Goal: Communication & Community: Answer question/provide support

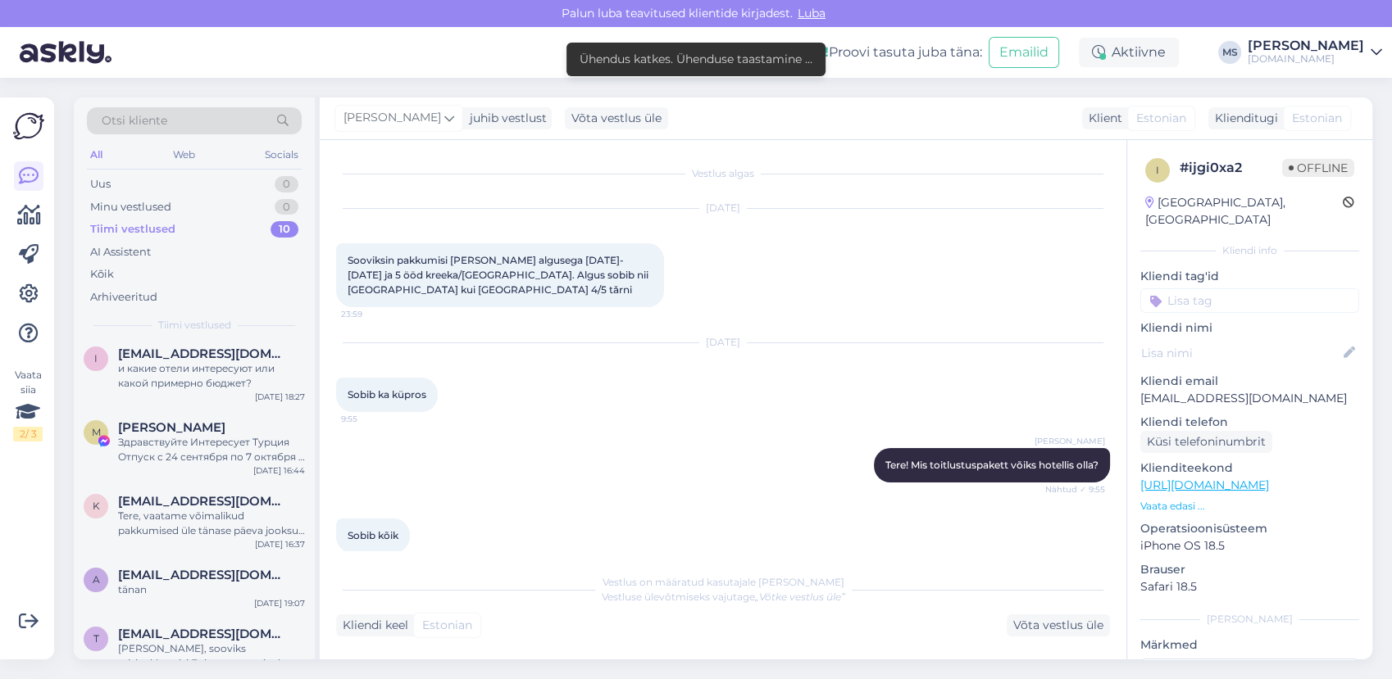
scroll to position [683, 0]
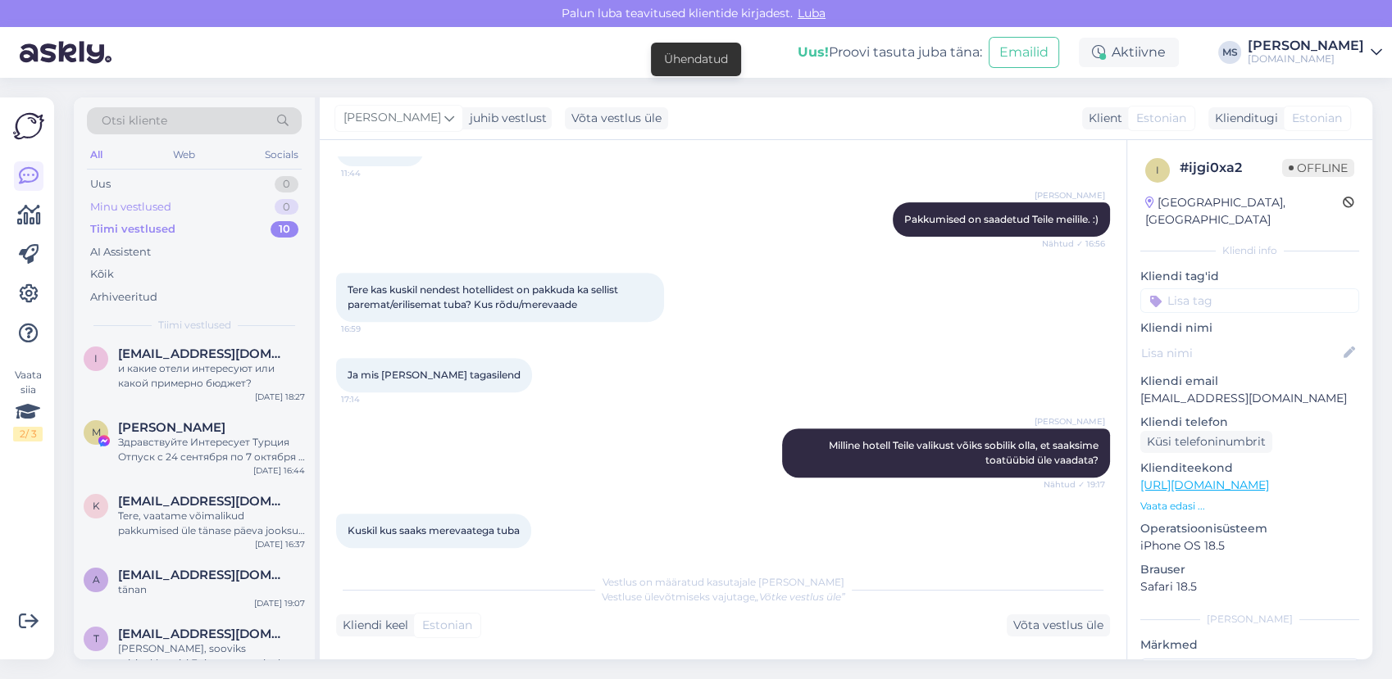
click at [202, 207] on div "Minu vestlused 0" at bounding box center [194, 207] width 215 height 23
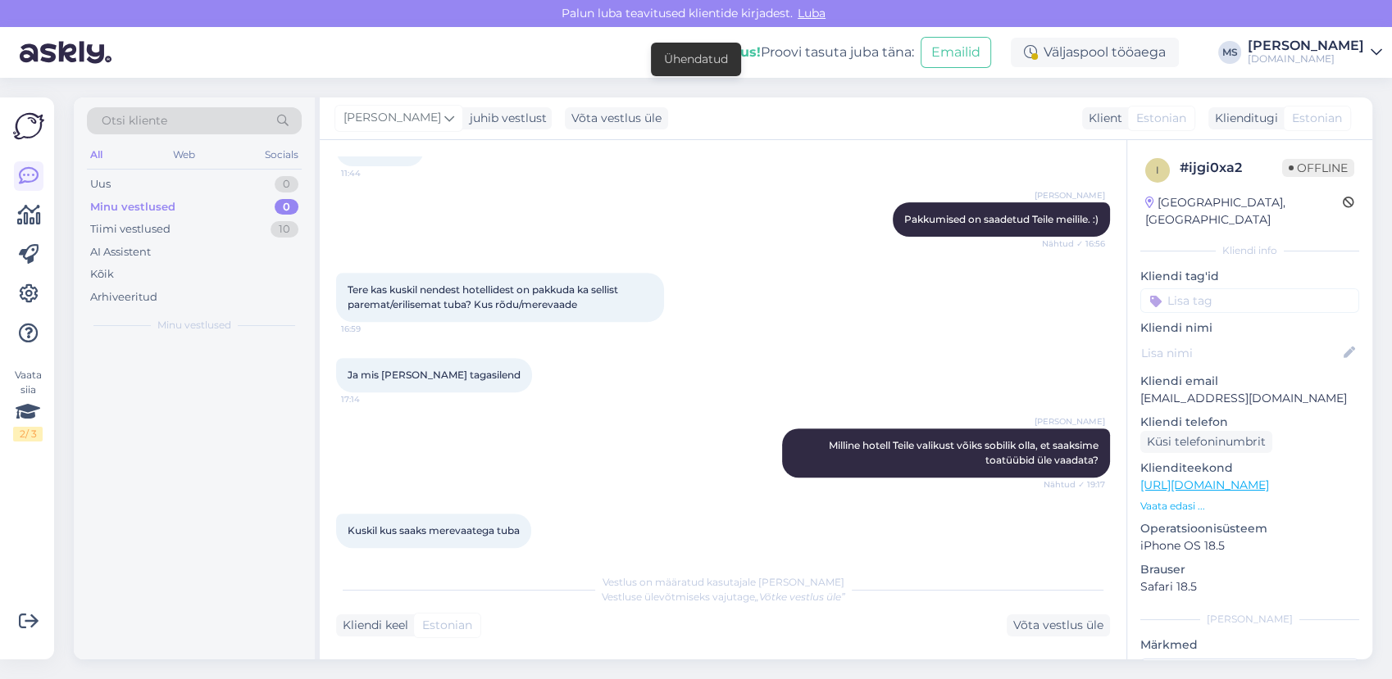
scroll to position [0, 0]
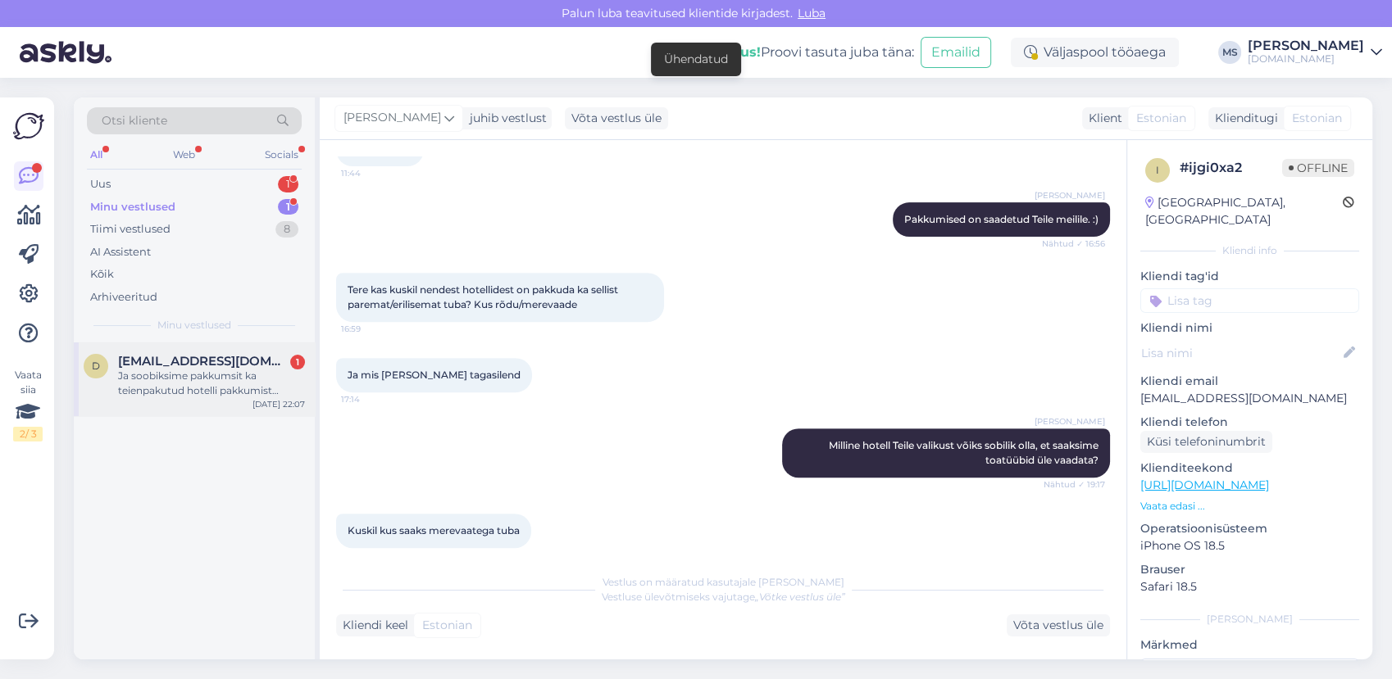
click at [181, 387] on div "Ja soobiksime pakkumsit ka teienpakutud hotelli pakkumist merevaatega [PERSON_N…" at bounding box center [211, 384] width 187 height 30
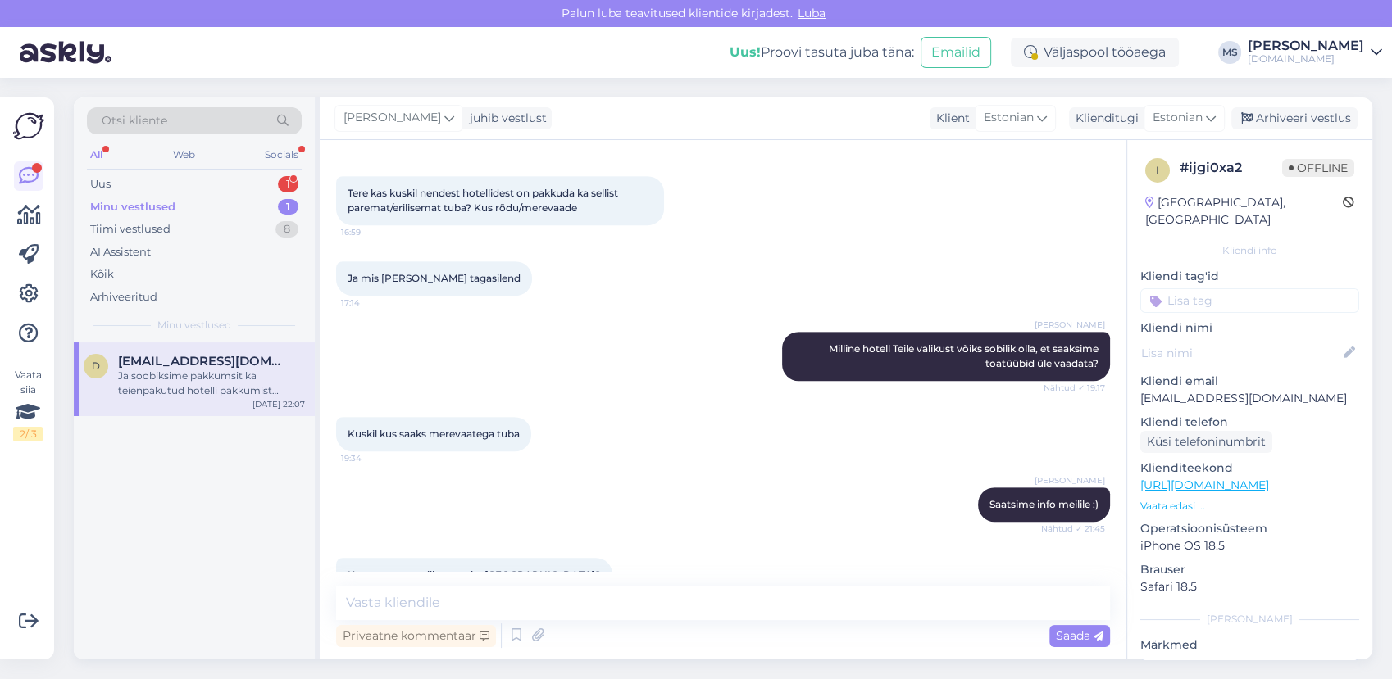
scroll to position [889, 0]
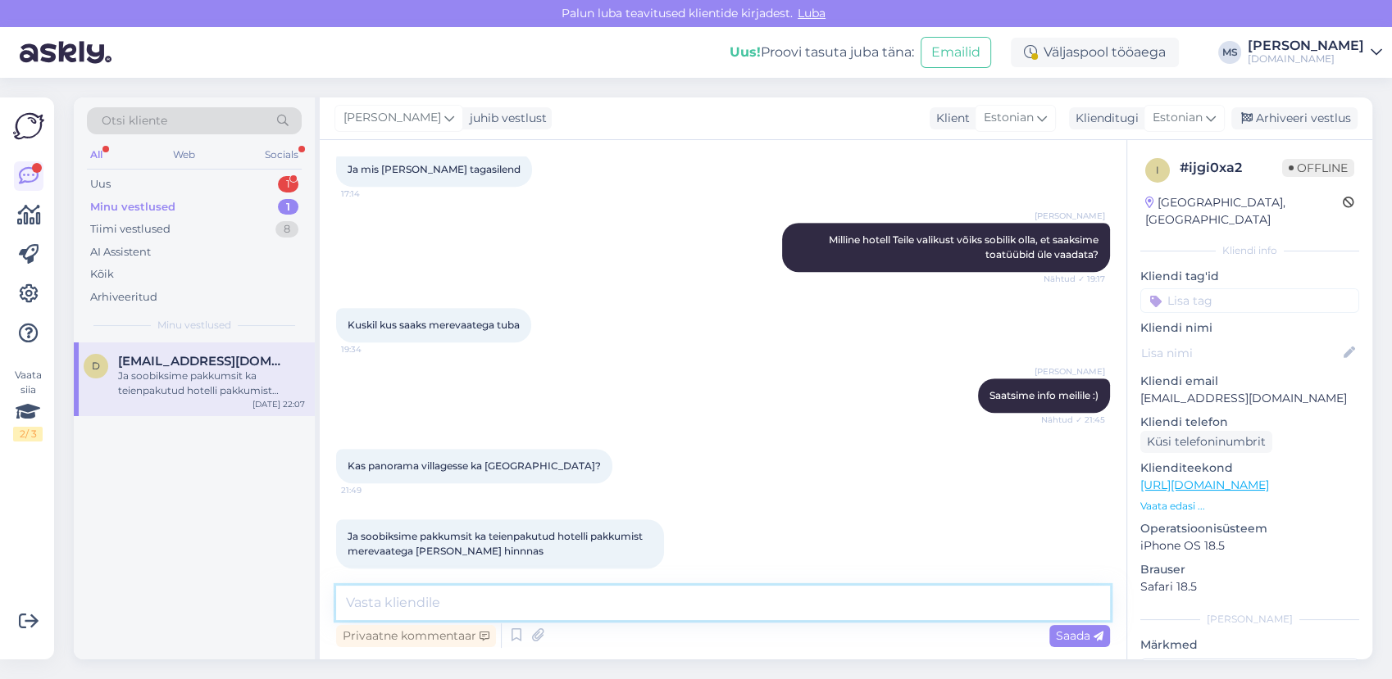
click at [497, 601] on textarea at bounding box center [723, 603] width 774 height 34
type textarea "Vastasime Teile [PERSON_NAME]."
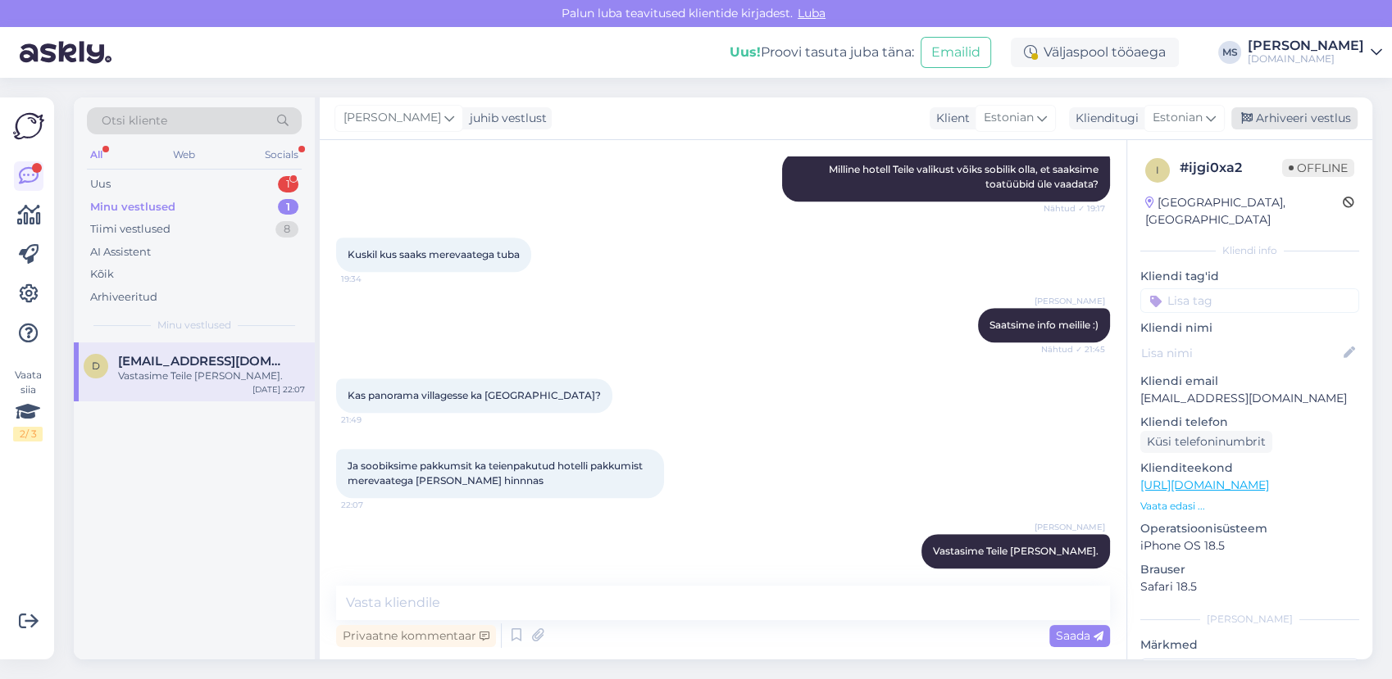
click at [1310, 122] on div "Arhiveeri vestlus" at bounding box center [1294, 118] width 126 height 22
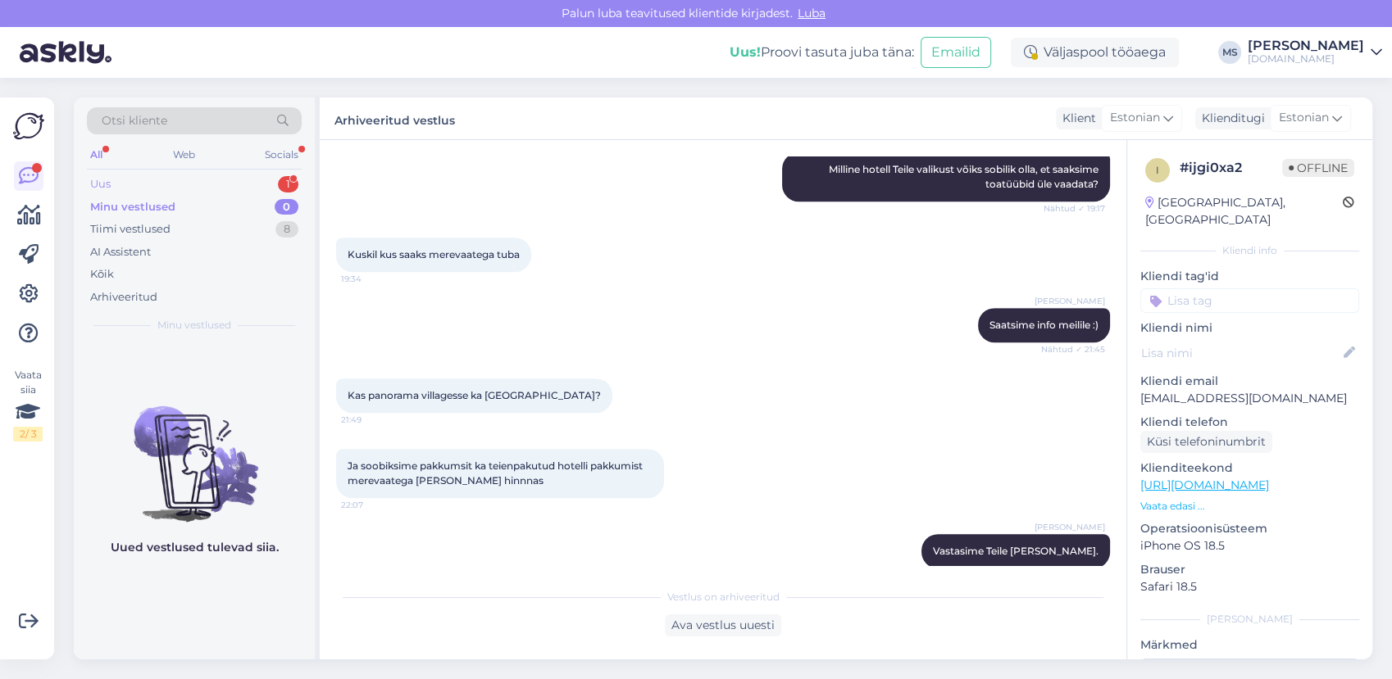
click at [120, 193] on div "Uus 1" at bounding box center [194, 184] width 215 height 23
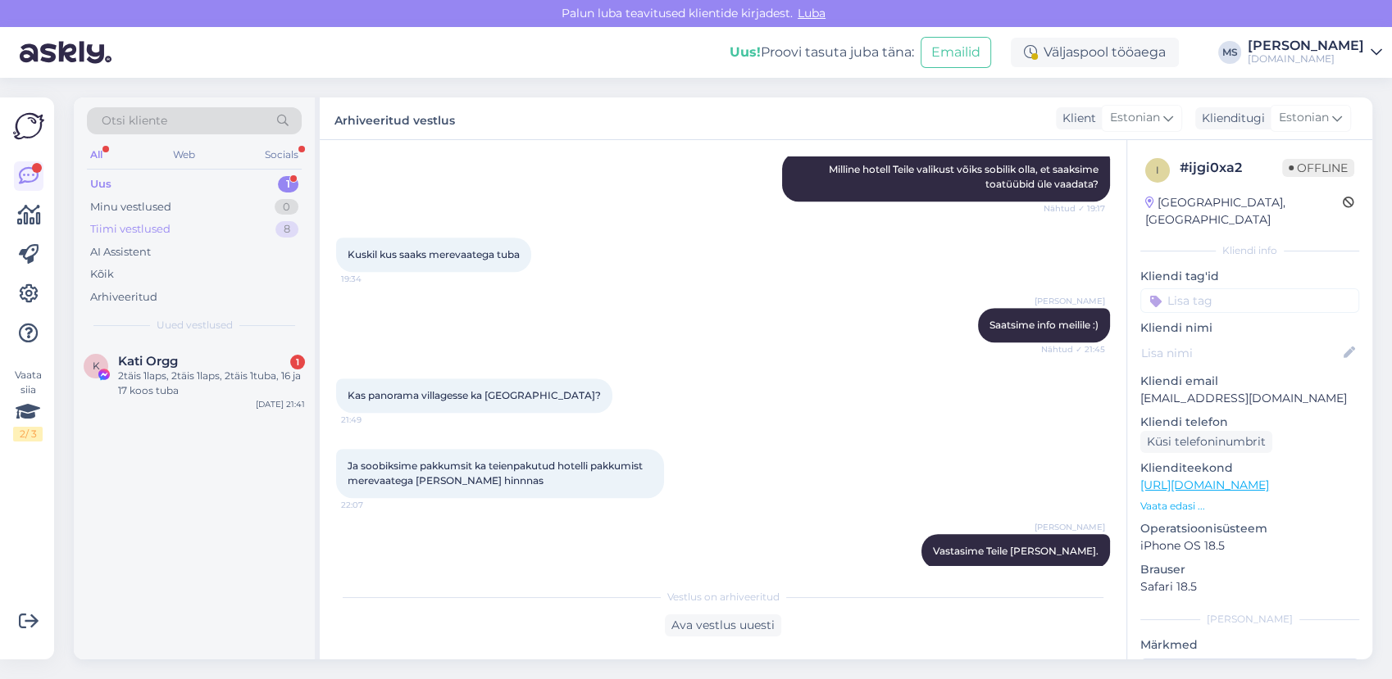
click at [151, 222] on div "Tiimi vestlused" at bounding box center [130, 229] width 80 height 16
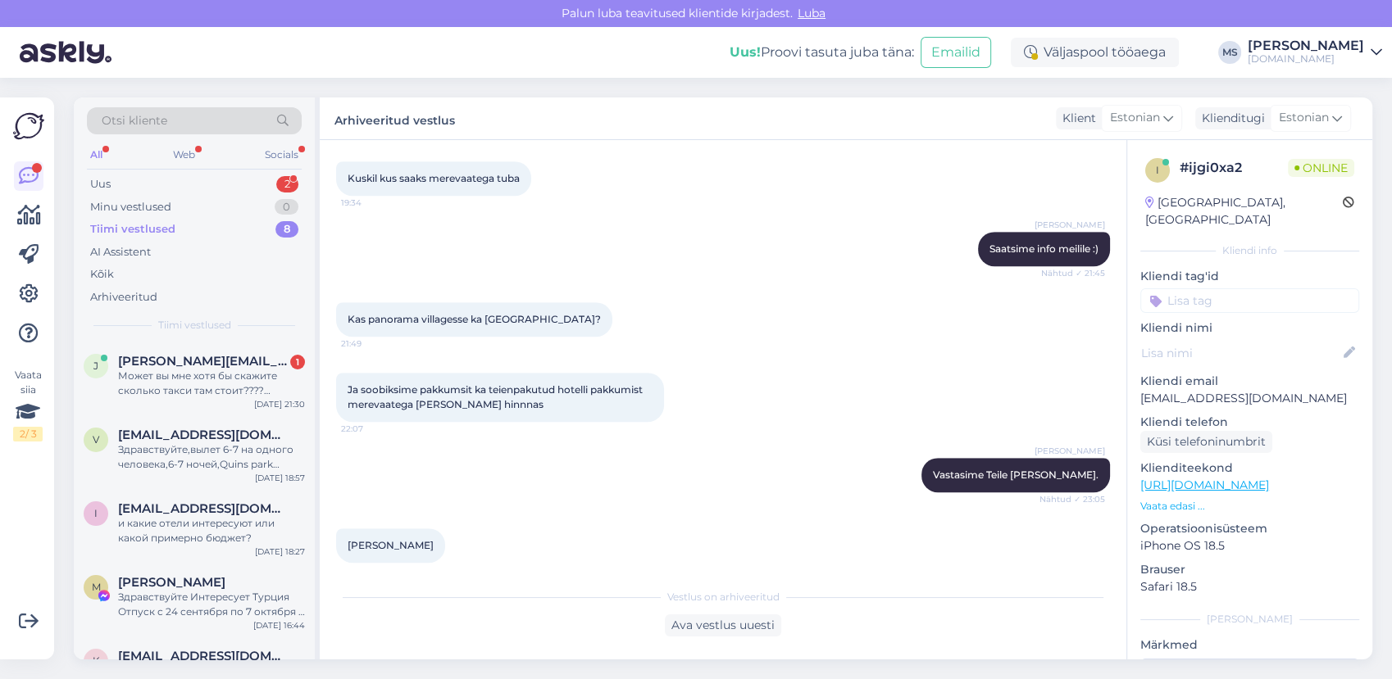
scroll to position [1106, 0]
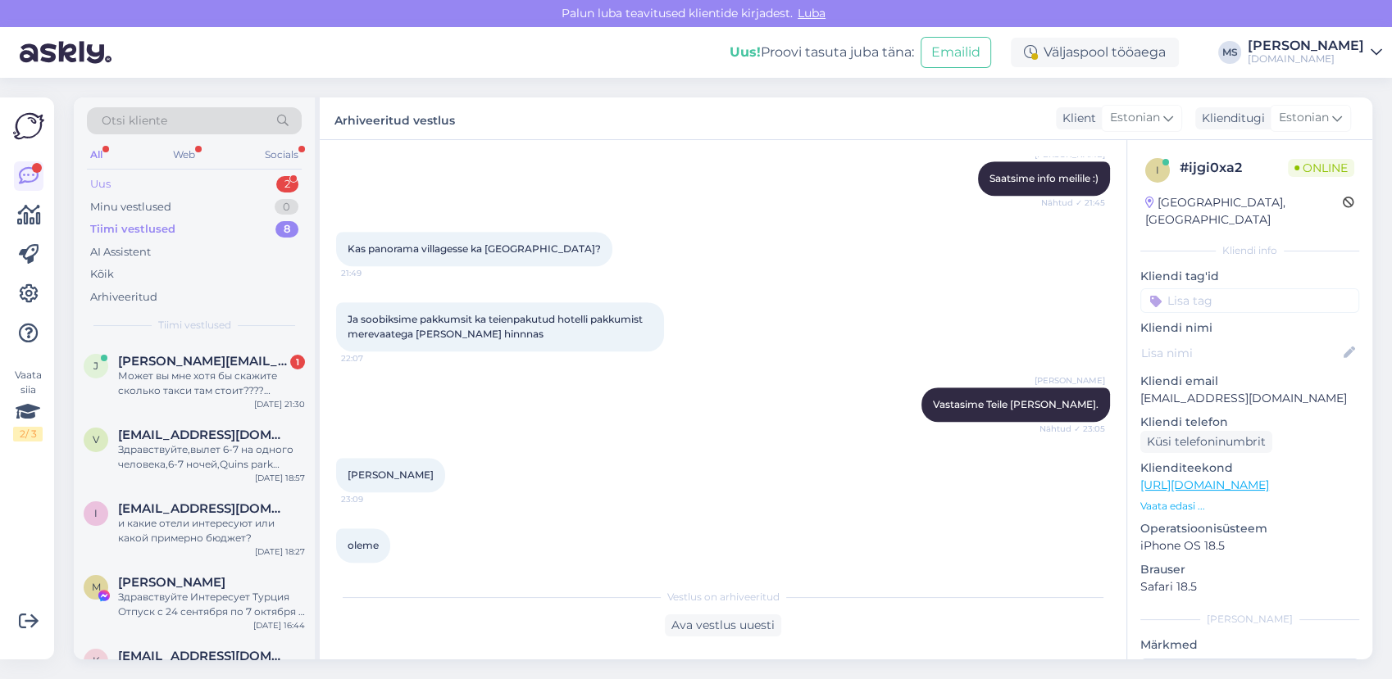
click at [132, 190] on div "Uus 2" at bounding box center [194, 184] width 215 height 23
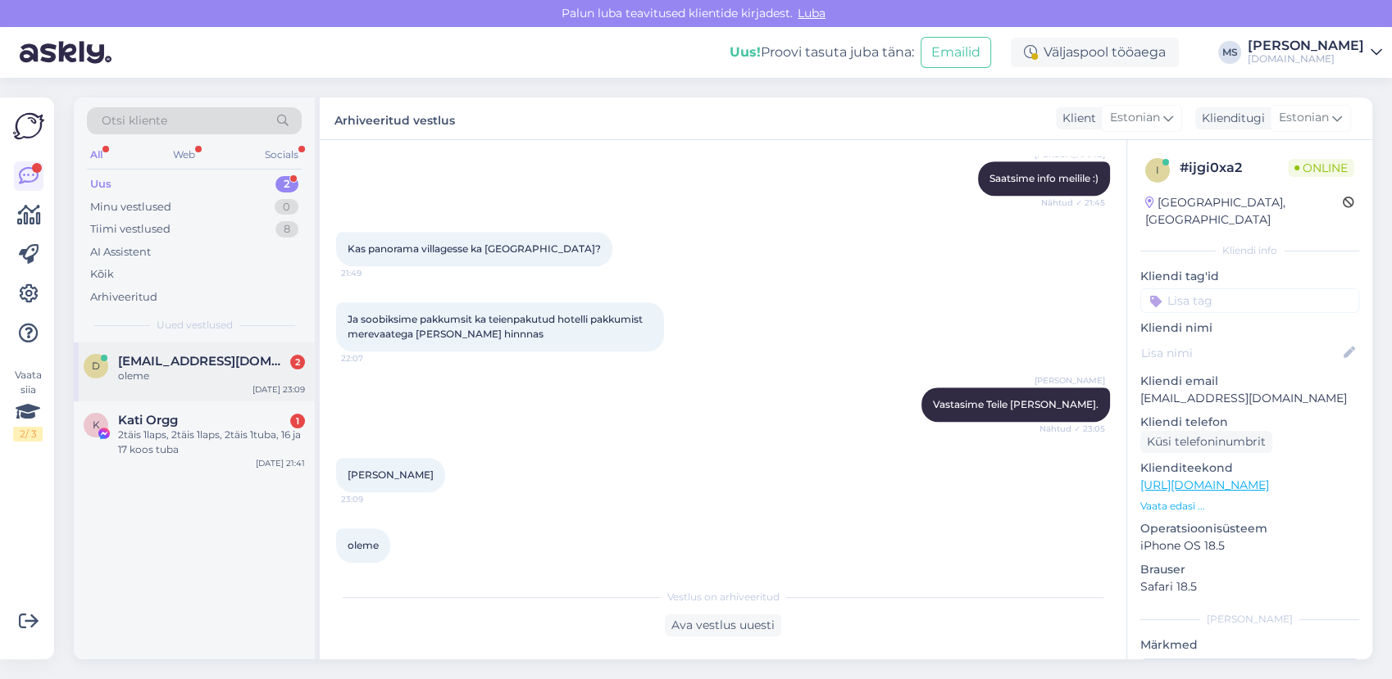
click at [125, 371] on div "oleme" at bounding box center [211, 376] width 187 height 15
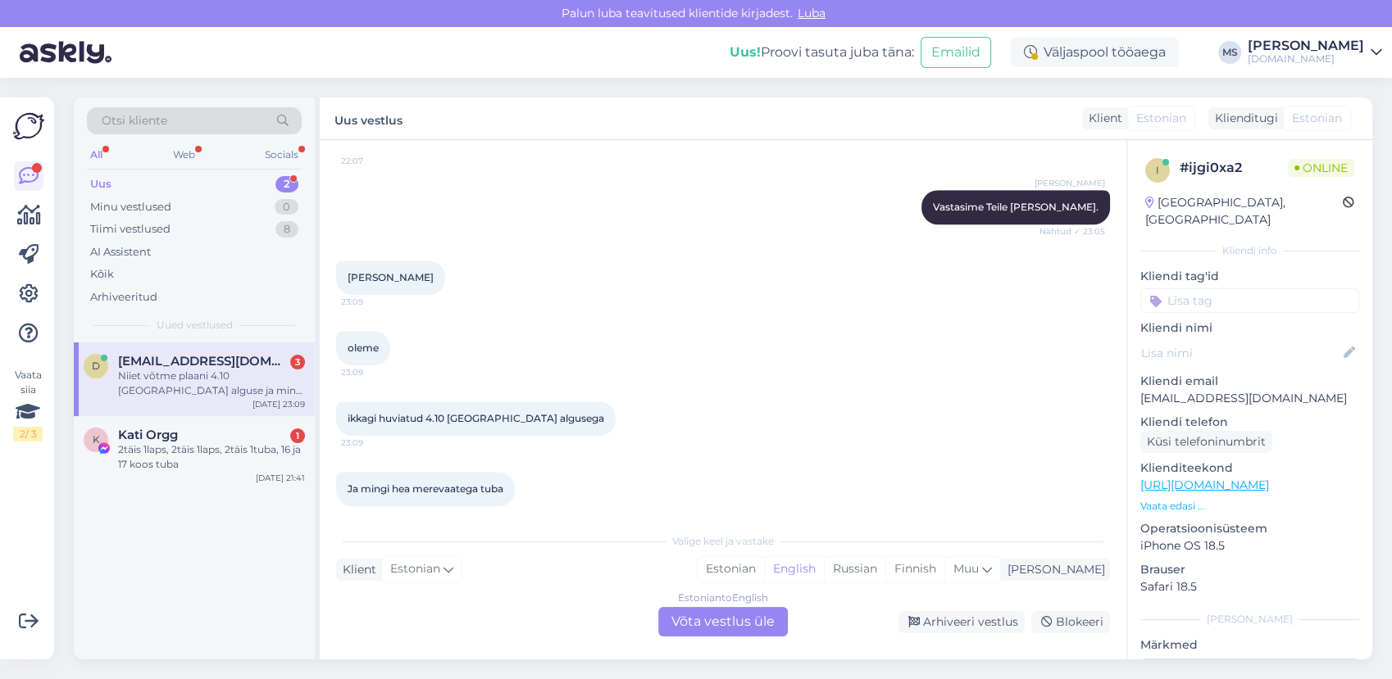
scroll to position [1389, 0]
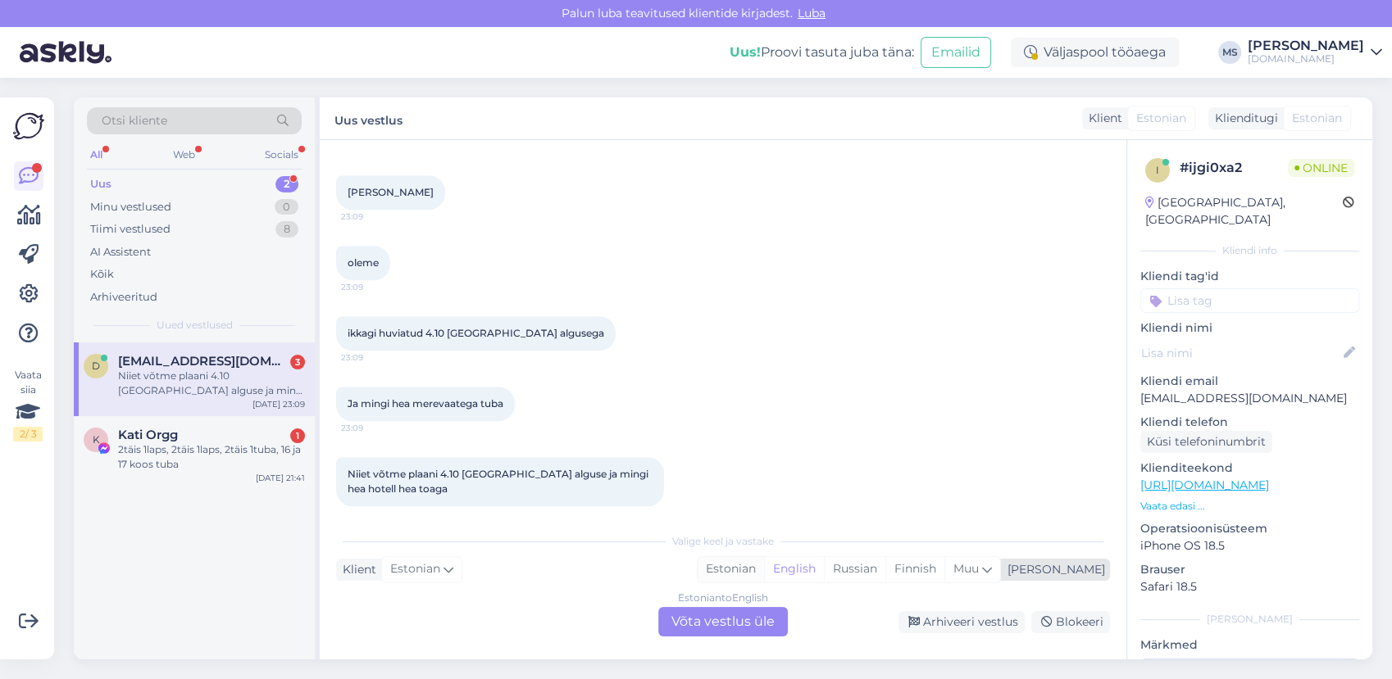
click at [764, 570] on div "Estonian" at bounding box center [730, 569] width 66 height 25
click at [746, 623] on div "Estonian to Estonian Võta vestlus üle" at bounding box center [722, 622] width 129 height 30
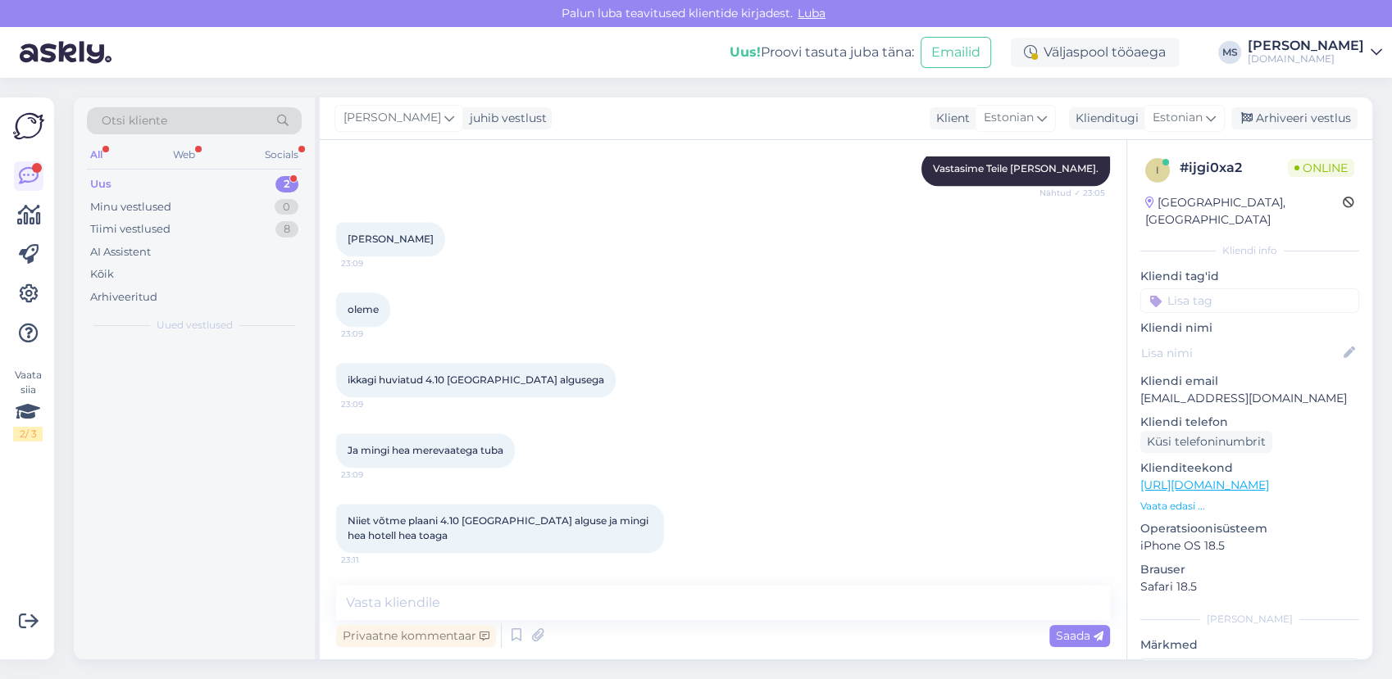
scroll to position [1327, 0]
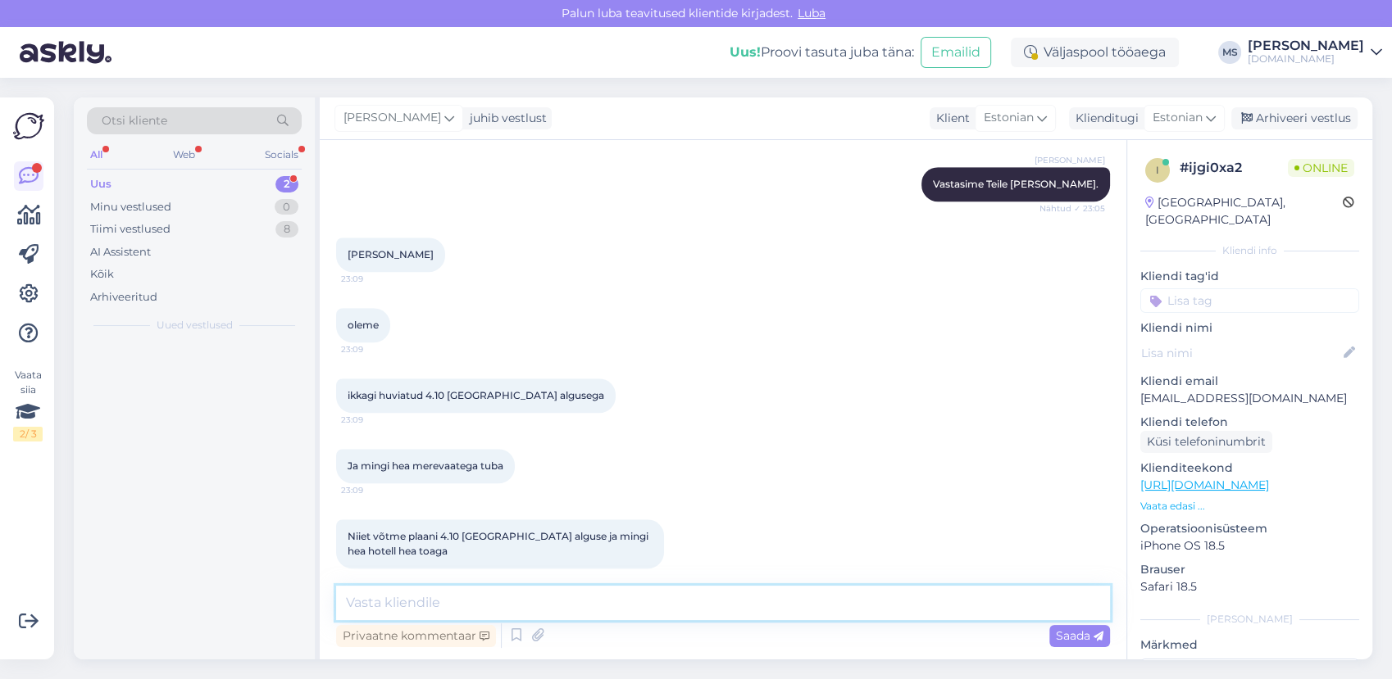
click at [711, 589] on textarea at bounding box center [723, 603] width 774 height 34
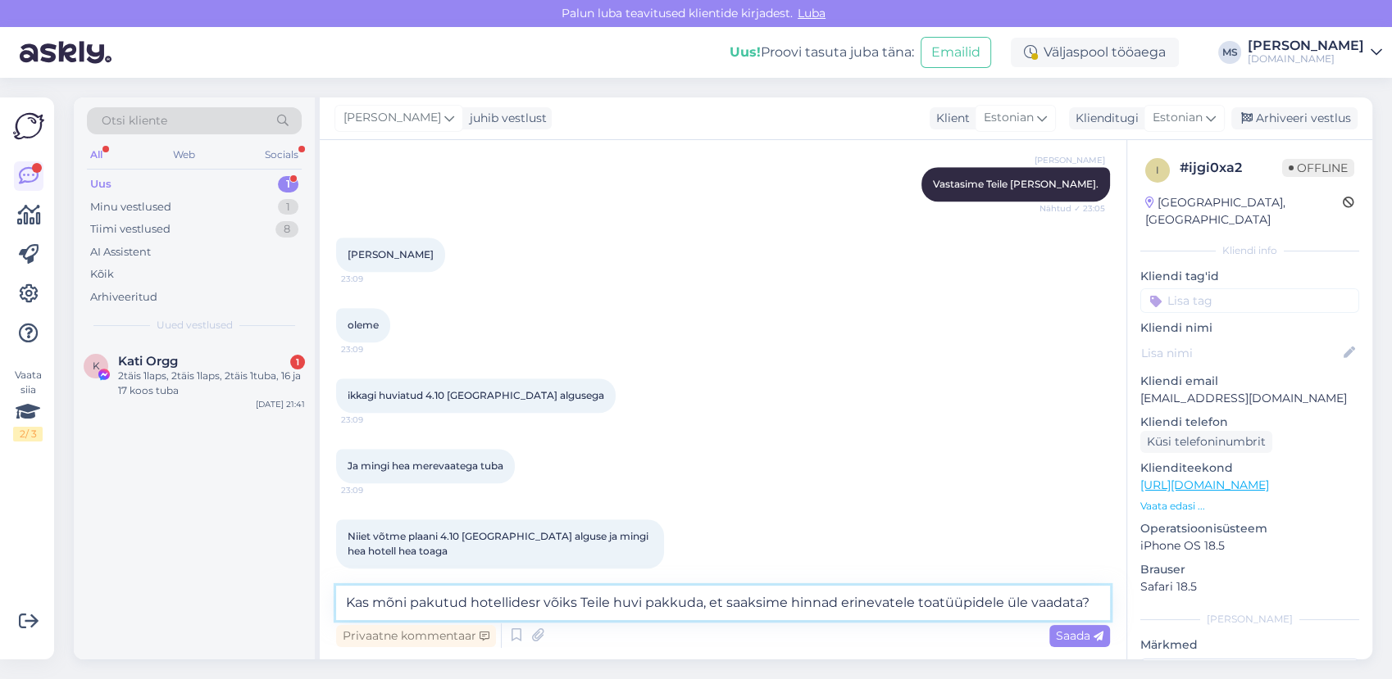
click at [536, 606] on textarea "Kas mõni pakutud hotellidesr võiks Teile huvi pakkuda, et saaksime hinnad erine…" at bounding box center [723, 603] width 774 height 34
click at [538, 603] on textarea "Kas mõni pakutud hotellidesr võiks Teile huvi pakkuda, et saaksime hinnad erine…" at bounding box center [723, 603] width 774 height 34
type textarea "Kas mõni pakutud hotellidest võiks Teile huvi pakkuda, et saaksime hinnad erine…"
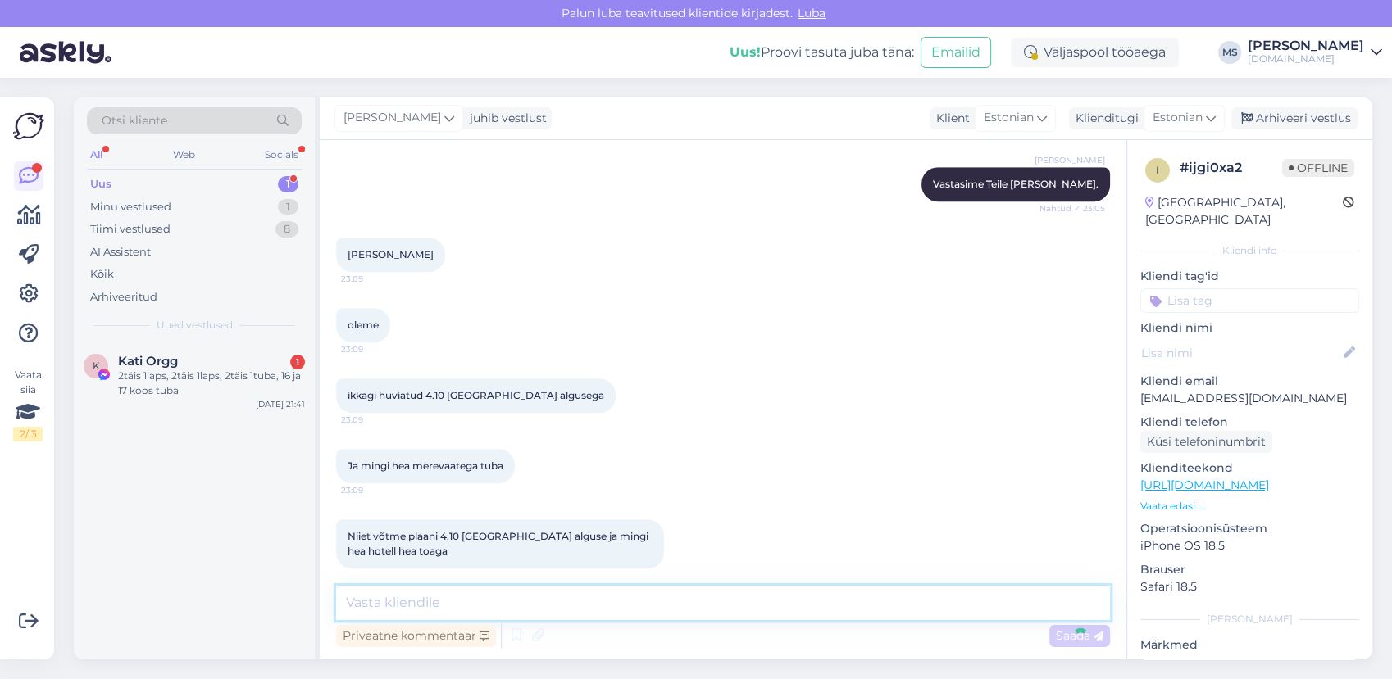
scroll to position [1412, 0]
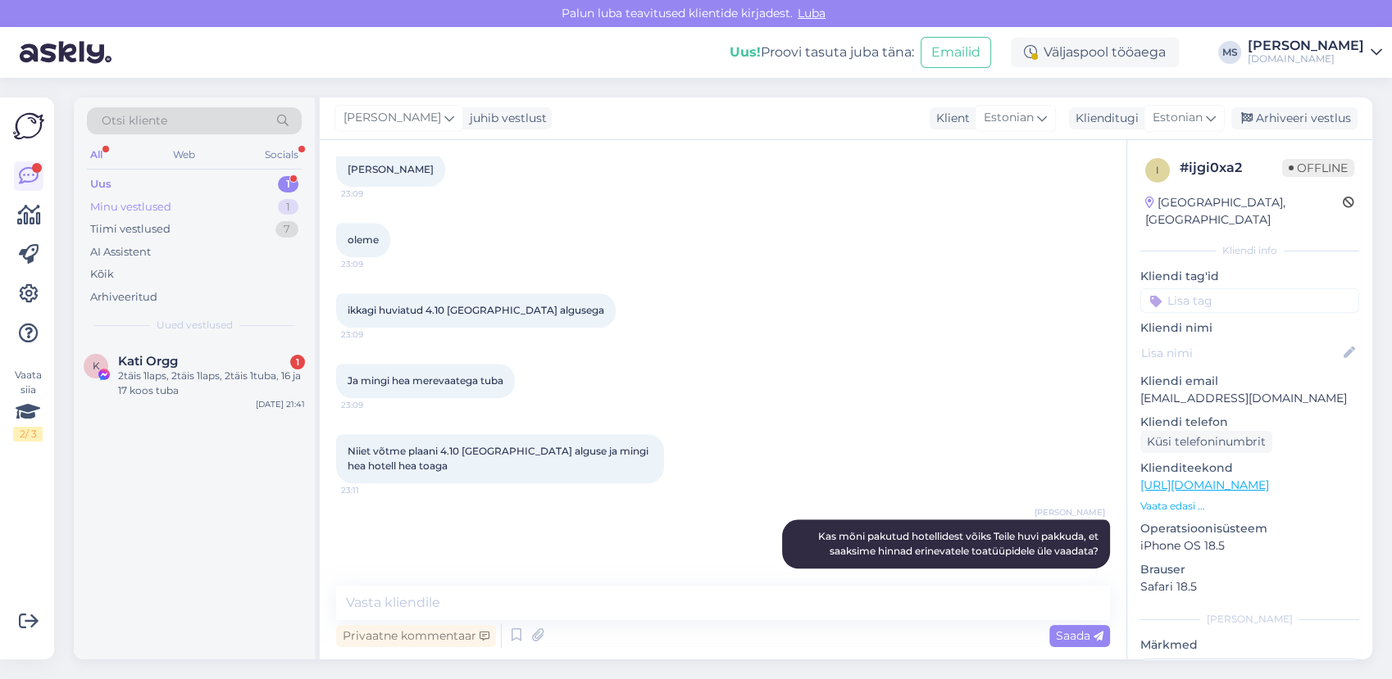
click at [164, 208] on div "Minu vestlused" at bounding box center [130, 207] width 81 height 16
